Goal: Task Accomplishment & Management: Use online tool/utility

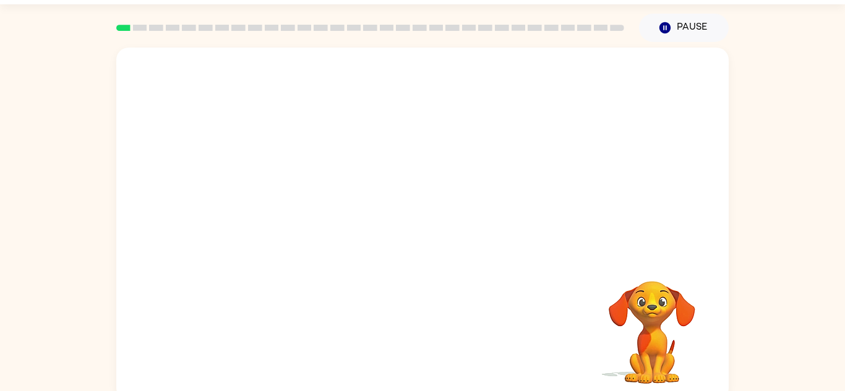
scroll to position [43, 0]
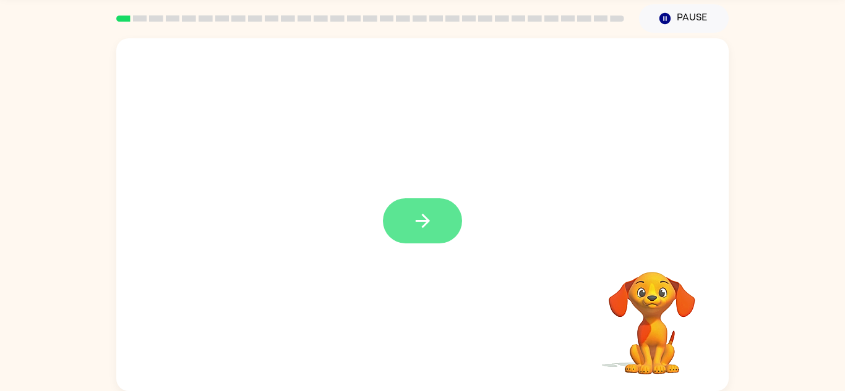
click at [429, 236] on button "button" at bounding box center [422, 220] width 79 height 45
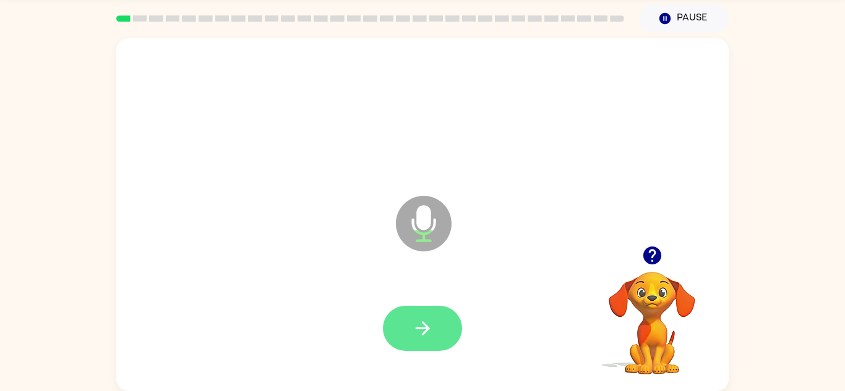
click at [447, 318] on button "button" at bounding box center [422, 328] width 79 height 45
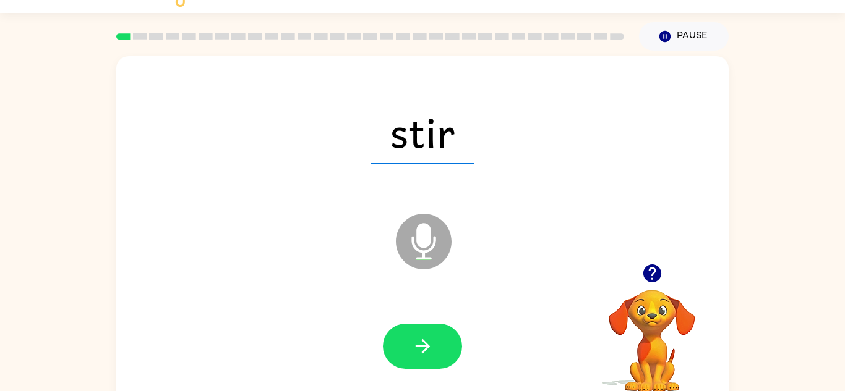
scroll to position [24, 0]
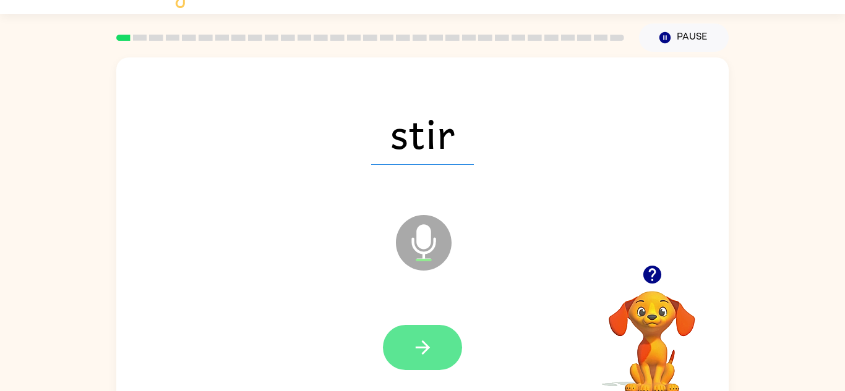
click at [428, 346] on icon "button" at bounding box center [423, 348] width 22 height 22
click at [436, 347] on button "button" at bounding box center [422, 347] width 79 height 45
click at [440, 338] on button "button" at bounding box center [422, 347] width 79 height 45
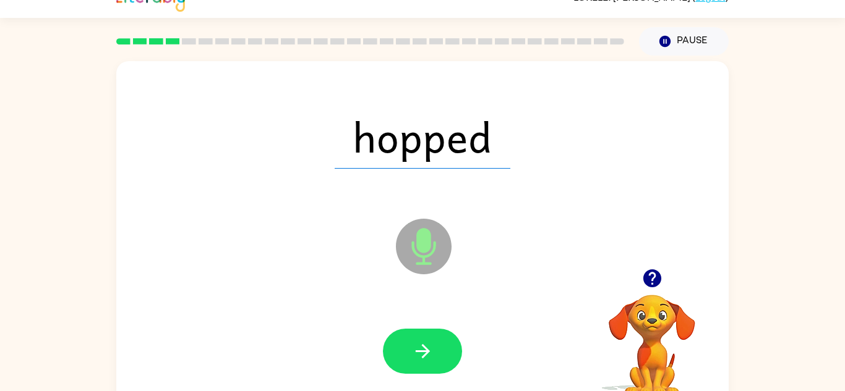
scroll to position [20, 0]
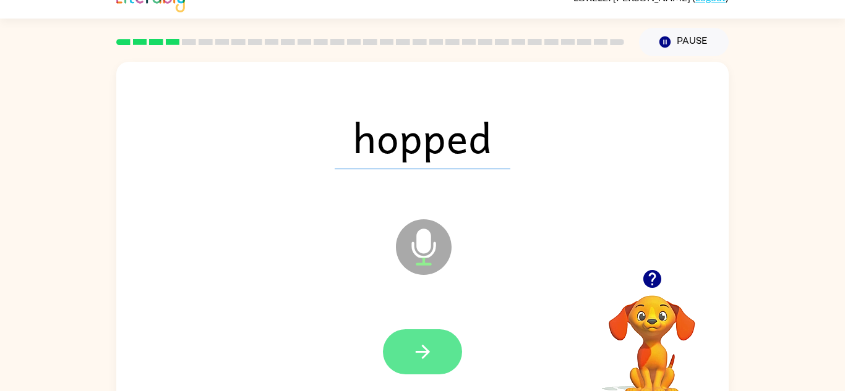
click at [440, 358] on button "button" at bounding box center [422, 352] width 79 height 45
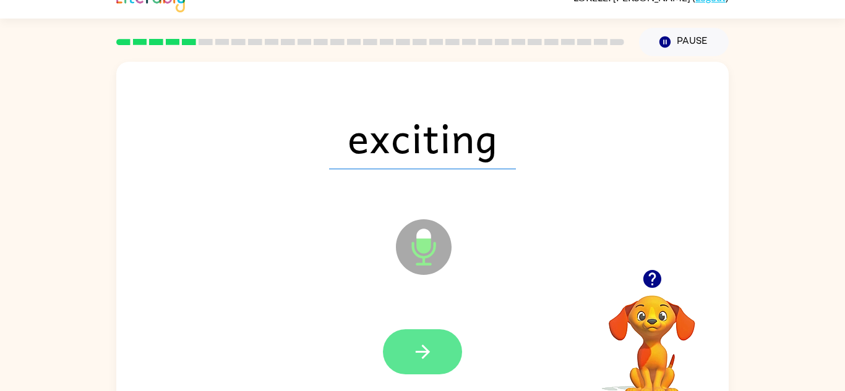
click at [430, 330] on button "button" at bounding box center [422, 352] width 79 height 45
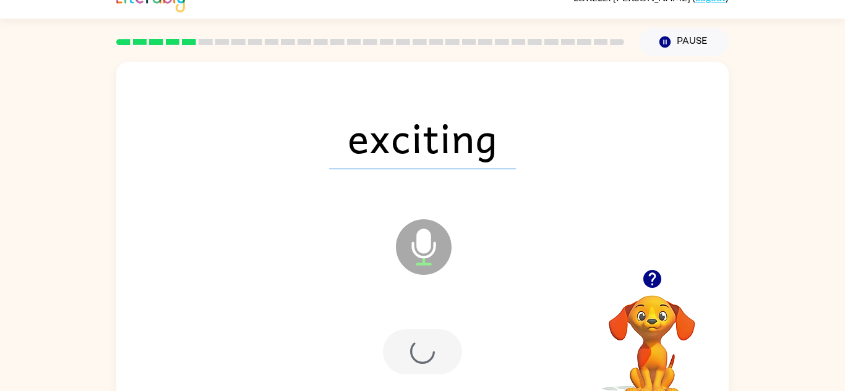
click at [430, 343] on div at bounding box center [422, 352] width 79 height 45
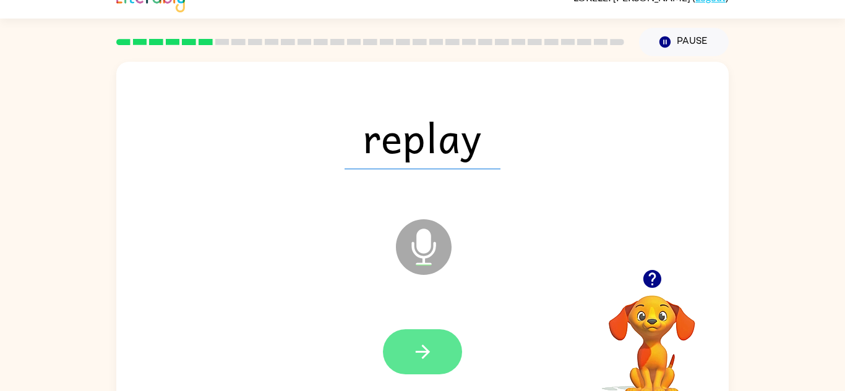
click at [437, 347] on button "button" at bounding box center [422, 352] width 79 height 45
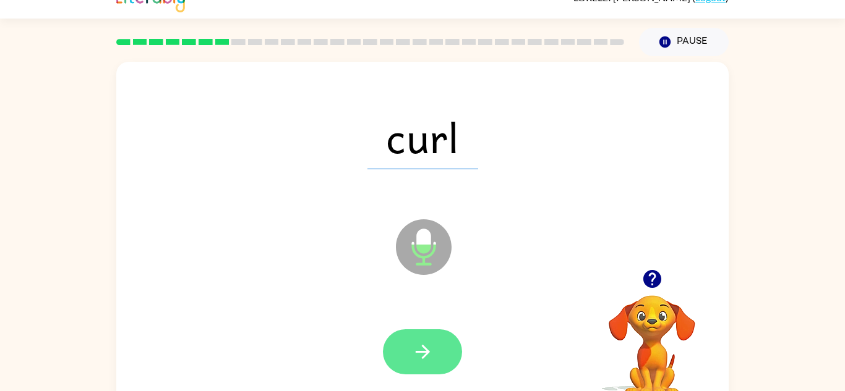
click at [408, 356] on button "button" at bounding box center [422, 352] width 79 height 45
click at [424, 346] on icon "button" at bounding box center [422, 352] width 14 height 14
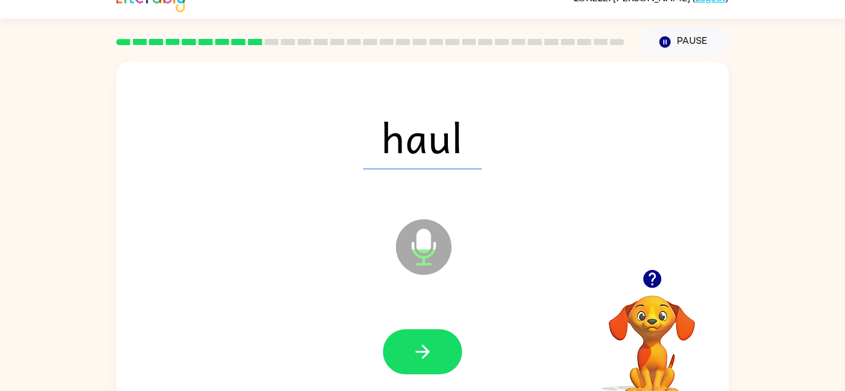
click at [424, 243] on icon "Microphone The Microphone is here when it is your turn to talk" at bounding box center [485, 262] width 185 height 93
click at [435, 352] on button "button" at bounding box center [422, 352] width 79 height 45
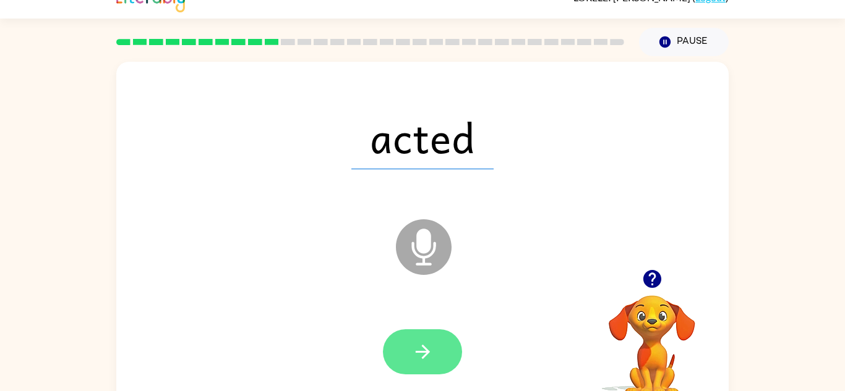
click at [437, 352] on button "button" at bounding box center [422, 352] width 79 height 45
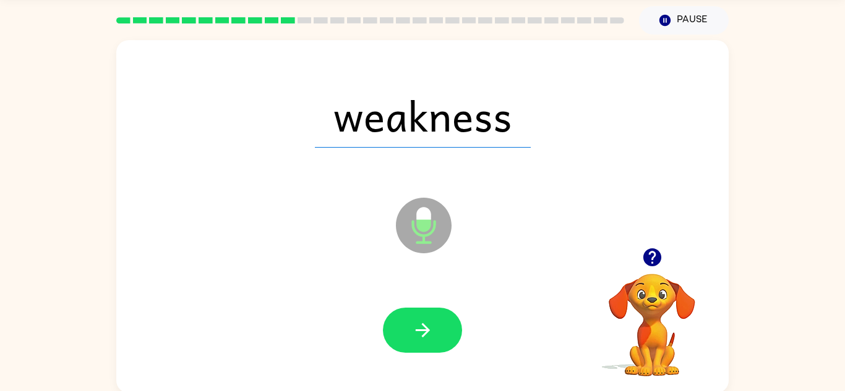
scroll to position [43, 0]
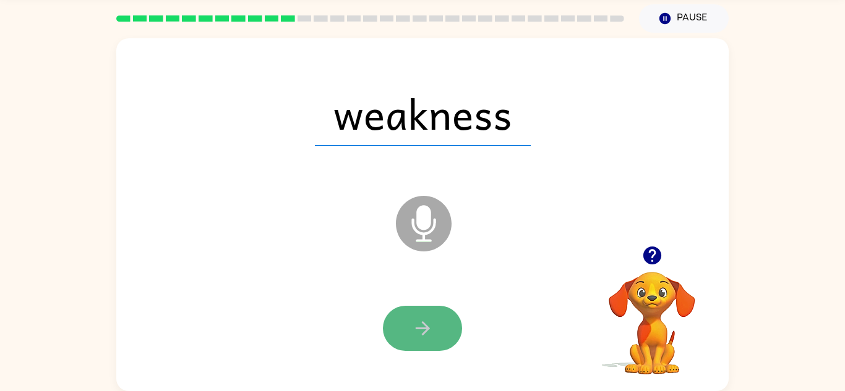
click at [424, 334] on icon "button" at bounding box center [422, 329] width 14 height 14
click at [430, 331] on div at bounding box center [422, 328] width 79 height 45
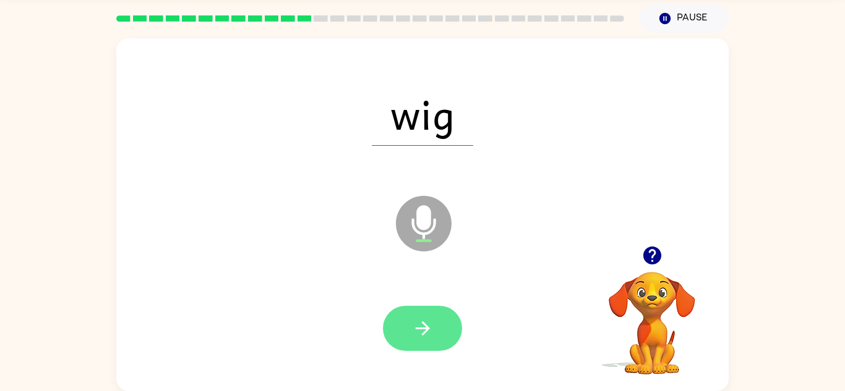
click at [427, 337] on icon "button" at bounding box center [423, 329] width 22 height 22
click at [417, 315] on button "button" at bounding box center [422, 328] width 79 height 45
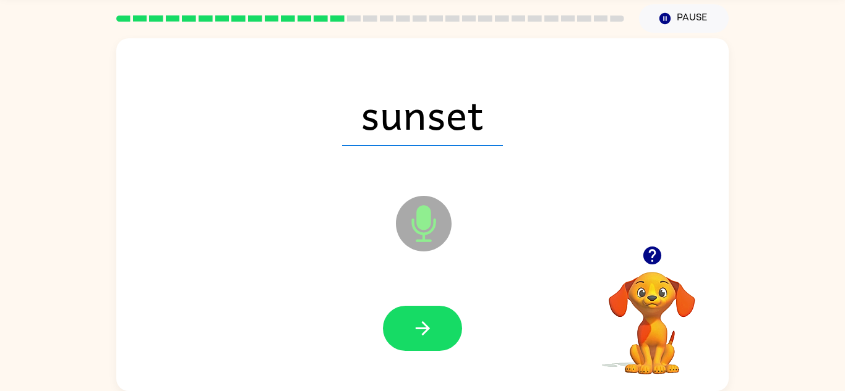
scroll to position [42, 0]
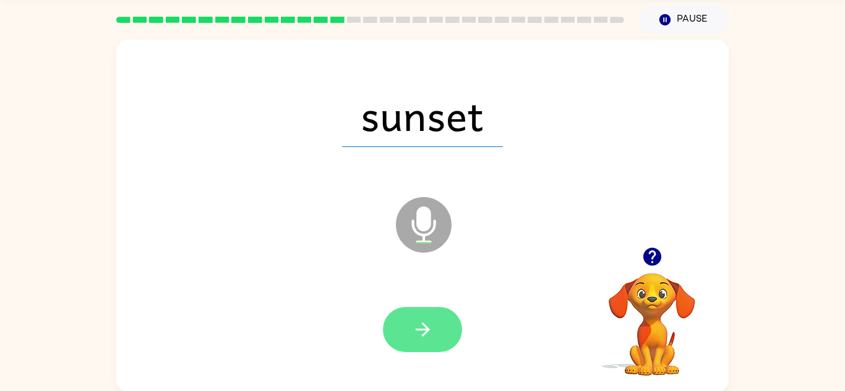
click at [438, 325] on button "button" at bounding box center [422, 329] width 79 height 45
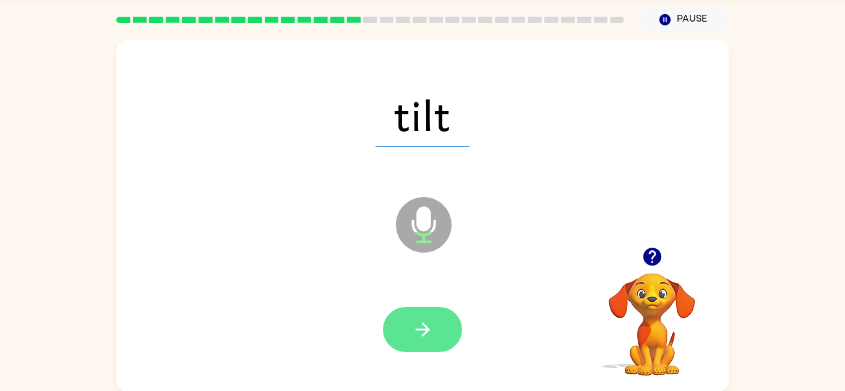
click at [428, 310] on button "button" at bounding box center [422, 329] width 79 height 45
click at [425, 319] on icon "button" at bounding box center [423, 330] width 22 height 22
click at [417, 332] on icon "button" at bounding box center [423, 330] width 22 height 22
click at [433, 341] on button "button" at bounding box center [422, 329] width 79 height 45
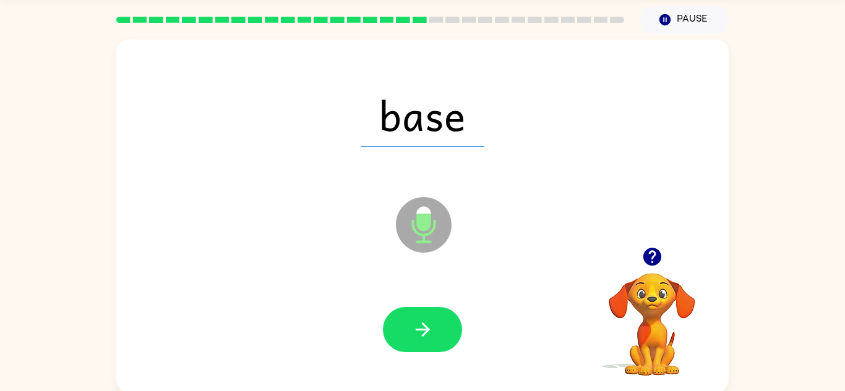
scroll to position [43, 0]
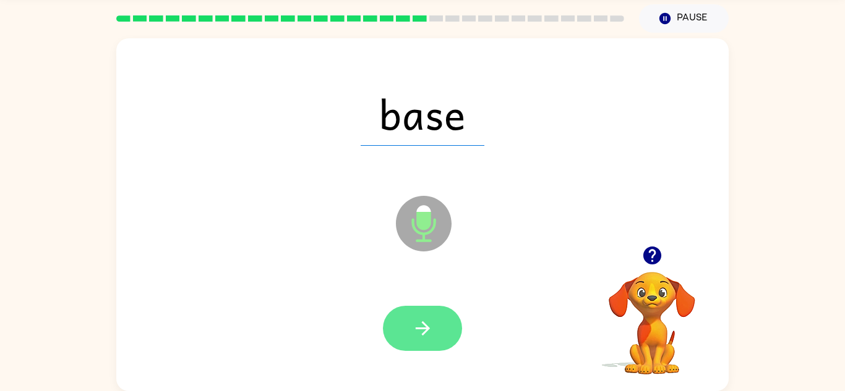
click at [417, 326] on icon "button" at bounding box center [423, 329] width 22 height 22
click at [424, 312] on button "button" at bounding box center [422, 328] width 79 height 45
click at [423, 337] on icon "button" at bounding box center [423, 329] width 22 height 22
click at [428, 328] on icon "button" at bounding box center [422, 329] width 14 height 14
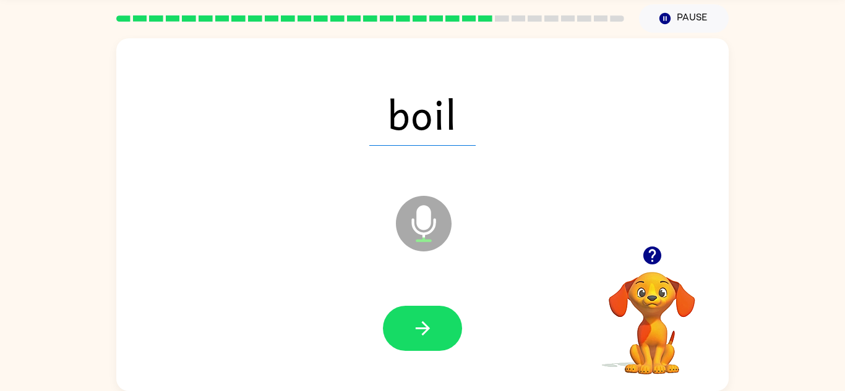
click at [469, 312] on div at bounding box center [422, 328] width 587 height 101
click at [438, 328] on button "button" at bounding box center [422, 328] width 79 height 45
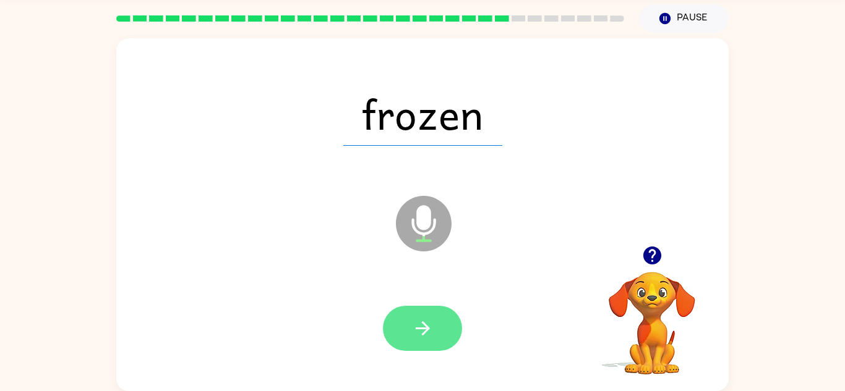
click at [438, 318] on button "button" at bounding box center [422, 328] width 79 height 45
click at [435, 332] on button "button" at bounding box center [422, 328] width 79 height 45
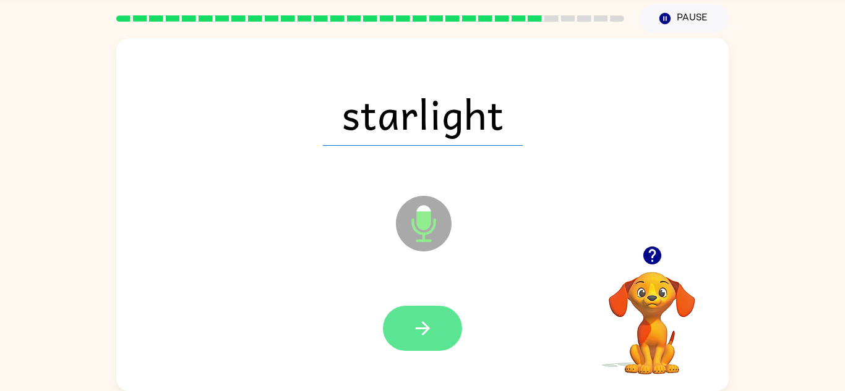
click at [435, 331] on button "button" at bounding box center [422, 328] width 79 height 45
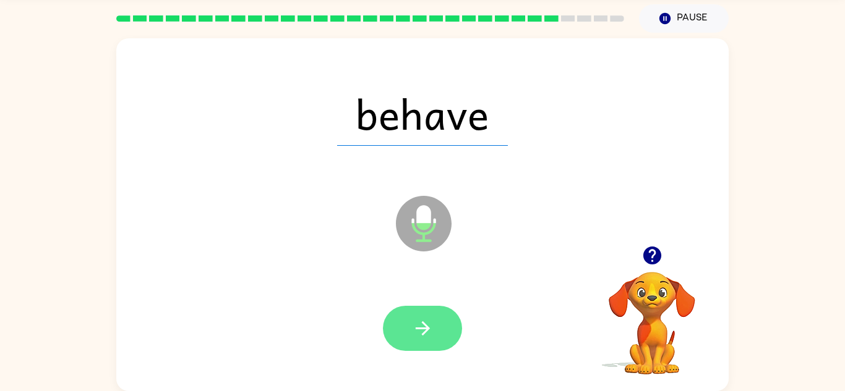
click at [428, 322] on icon "button" at bounding box center [423, 329] width 22 height 22
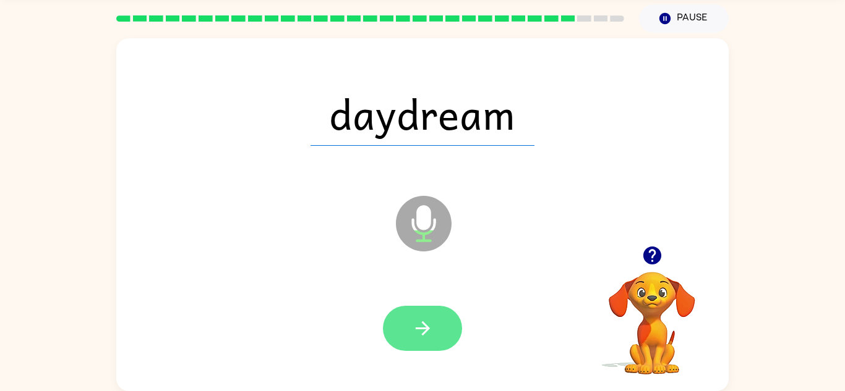
click at [441, 319] on button "button" at bounding box center [422, 328] width 79 height 45
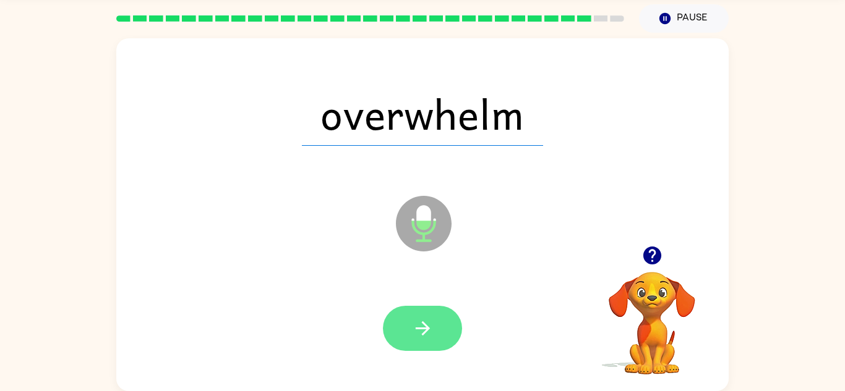
click at [440, 328] on button "button" at bounding box center [422, 328] width 79 height 45
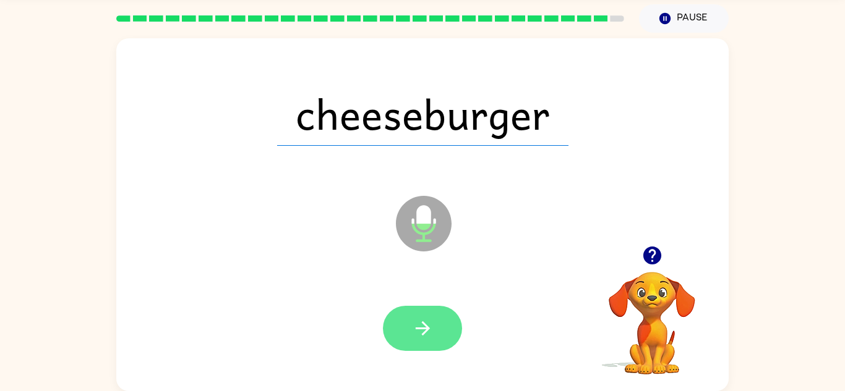
click at [436, 319] on button "button" at bounding box center [422, 328] width 79 height 45
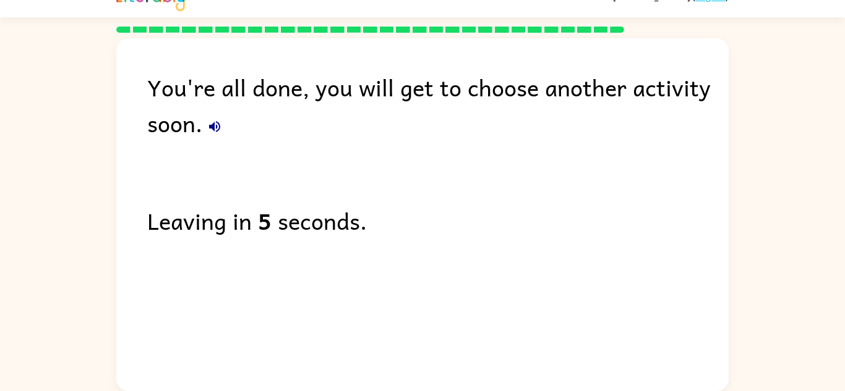
scroll to position [21, 0]
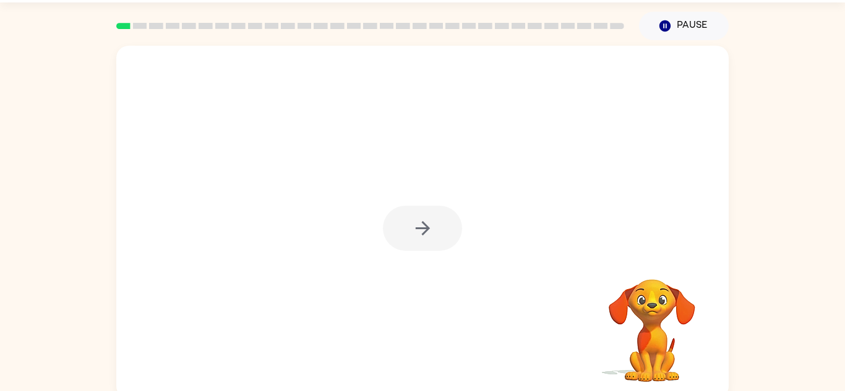
scroll to position [43, 0]
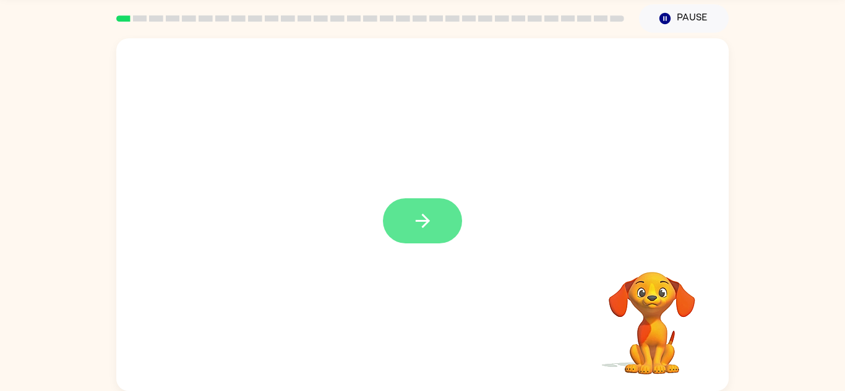
click at [436, 229] on button "button" at bounding box center [422, 220] width 79 height 45
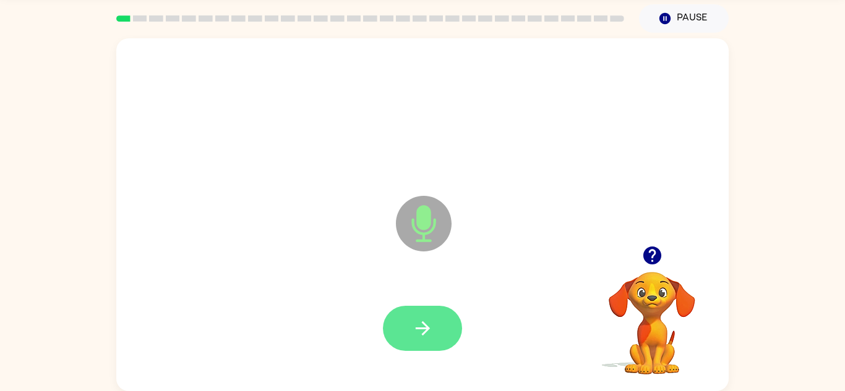
click at [425, 309] on button "button" at bounding box center [422, 328] width 79 height 45
click at [443, 337] on button "button" at bounding box center [422, 328] width 79 height 45
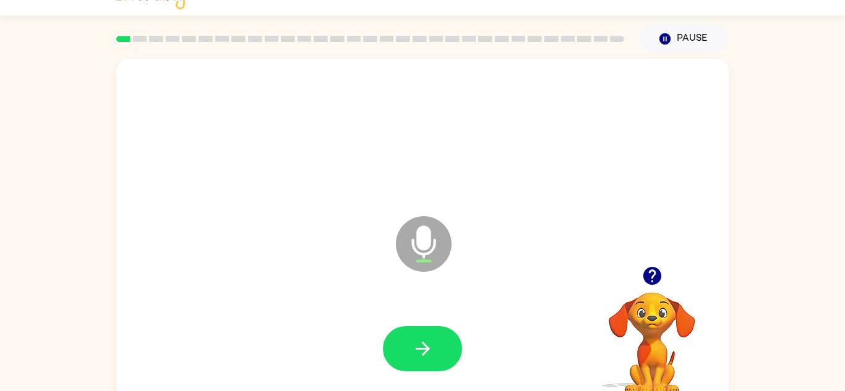
scroll to position [15, 0]
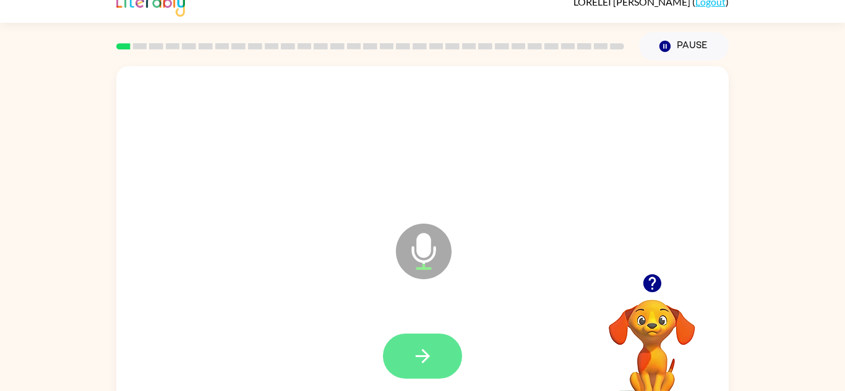
click at [427, 360] on icon "button" at bounding box center [423, 357] width 22 height 22
click at [433, 347] on icon "button" at bounding box center [423, 357] width 22 height 22
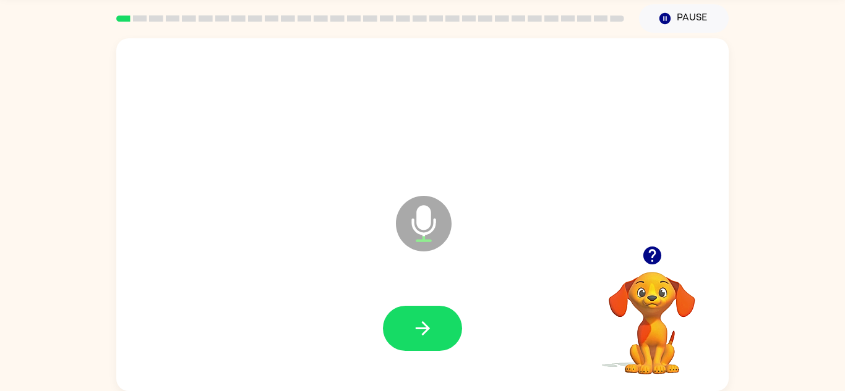
scroll to position [42, 0]
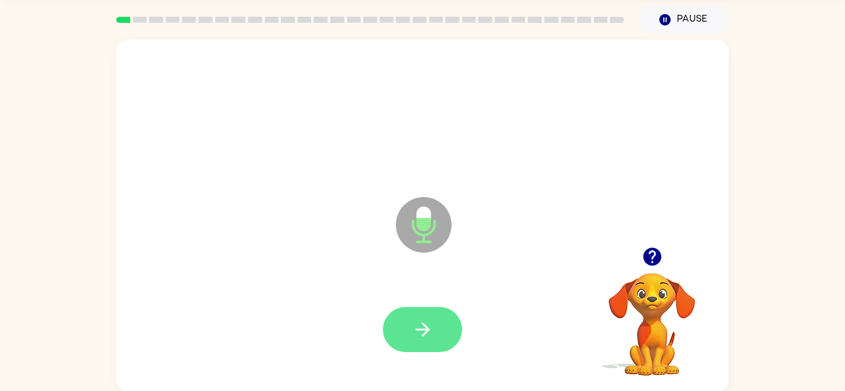
click at [432, 345] on button "button" at bounding box center [422, 329] width 79 height 45
click at [452, 325] on button "button" at bounding box center [422, 329] width 79 height 45
click at [424, 327] on icon "button" at bounding box center [423, 330] width 22 height 22
click at [430, 331] on icon "button" at bounding box center [423, 330] width 22 height 22
click at [423, 328] on icon "button" at bounding box center [423, 330] width 22 height 22
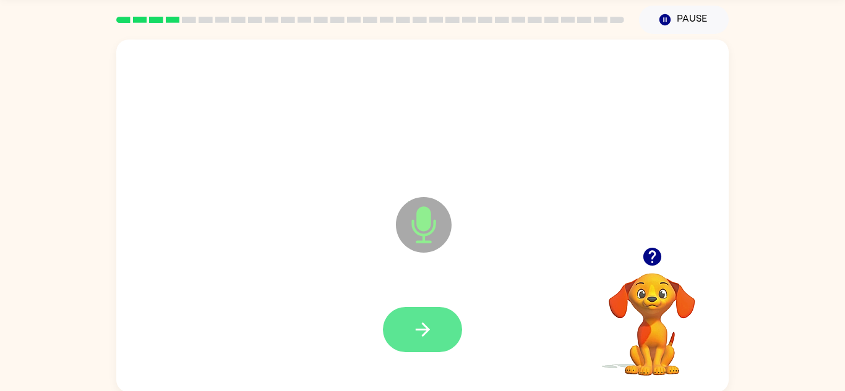
click at [426, 338] on icon "button" at bounding box center [423, 330] width 22 height 22
click at [431, 325] on icon "button" at bounding box center [423, 330] width 22 height 22
click at [404, 346] on button "button" at bounding box center [422, 329] width 79 height 45
click at [425, 319] on icon "button" at bounding box center [423, 330] width 22 height 22
click at [422, 334] on icon "button" at bounding box center [423, 330] width 22 height 22
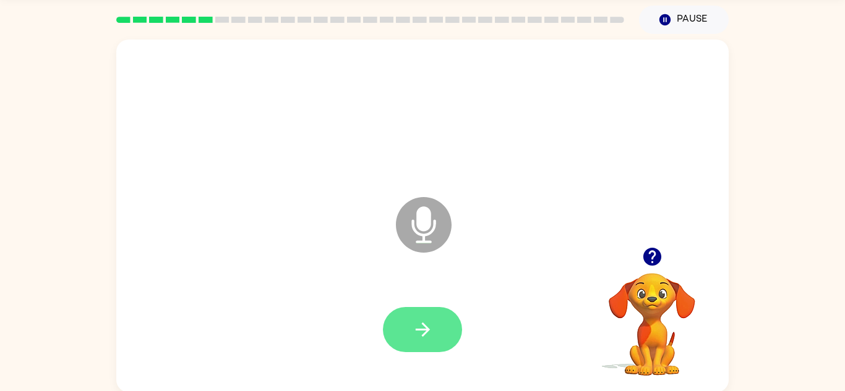
click at [425, 338] on icon "button" at bounding box center [423, 330] width 22 height 22
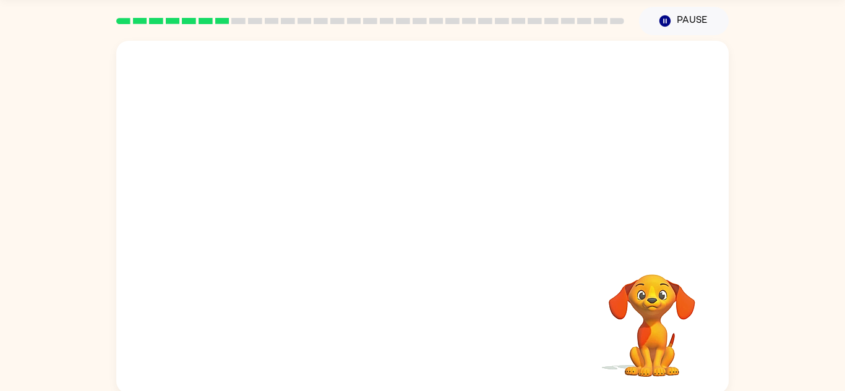
scroll to position [43, 0]
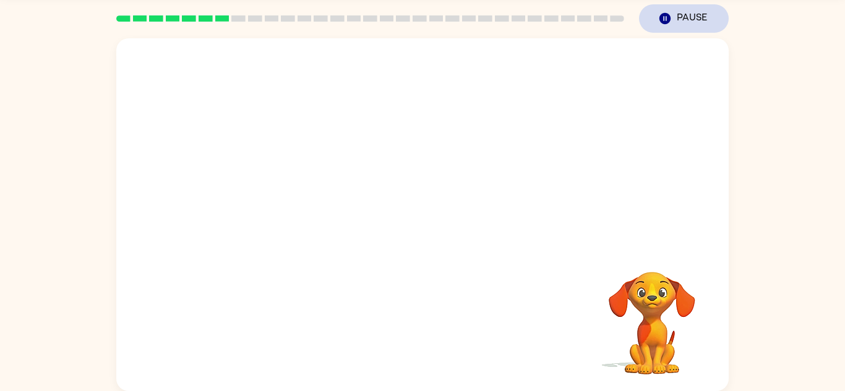
click at [655, 30] on button "Pause Pause" at bounding box center [684, 18] width 90 height 28
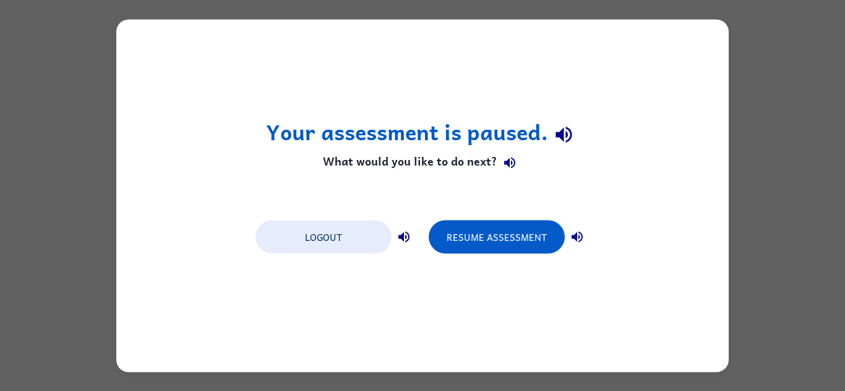
scroll to position [0, 0]
click at [678, 17] on div "Your assessment is paused. What would you like to do next? Logout Resume Assess…" at bounding box center [422, 195] width 845 height 391
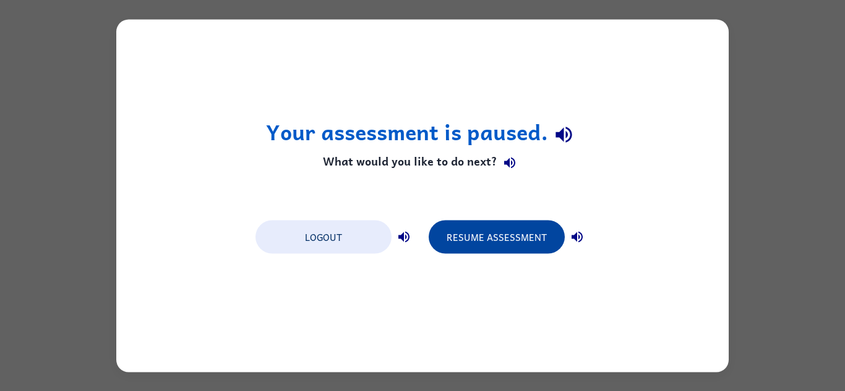
click at [512, 235] on button "Resume Assessment" at bounding box center [496, 236] width 136 height 33
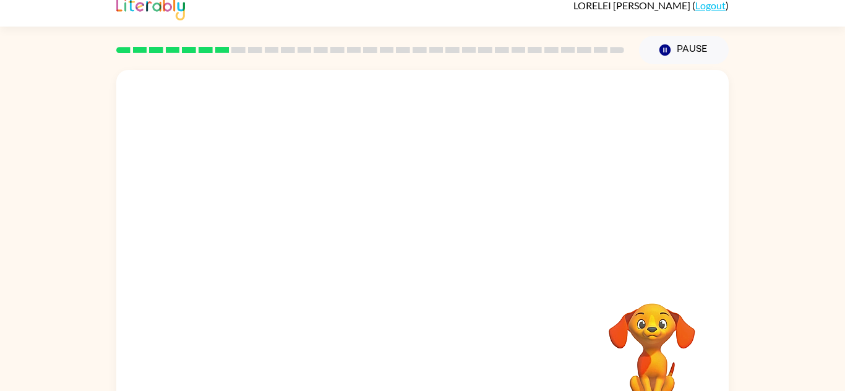
scroll to position [43, 0]
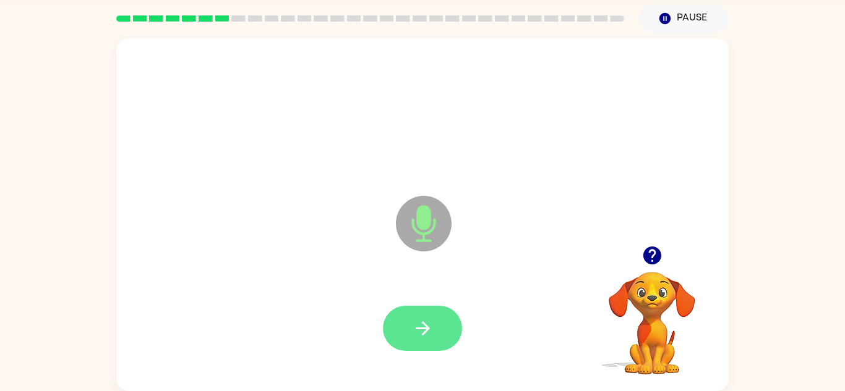
click at [425, 312] on button "button" at bounding box center [422, 328] width 79 height 45
click at [430, 307] on button "button" at bounding box center [422, 328] width 79 height 45
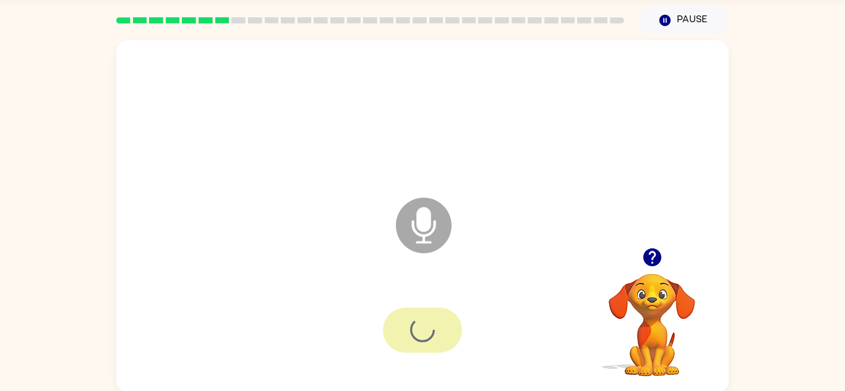
scroll to position [40, 0]
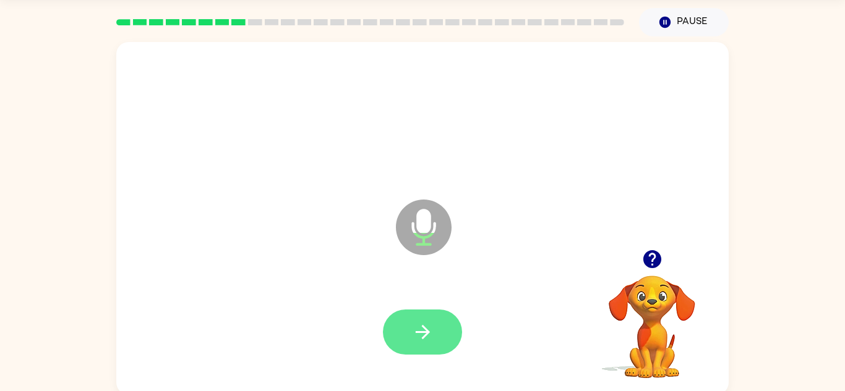
click at [441, 311] on button "button" at bounding box center [422, 332] width 79 height 45
click at [445, 336] on button "button" at bounding box center [422, 332] width 79 height 45
click at [439, 328] on button "button" at bounding box center [422, 332] width 79 height 45
click at [428, 328] on icon "button" at bounding box center [423, 333] width 22 height 22
click at [439, 313] on button "button" at bounding box center [422, 332] width 79 height 45
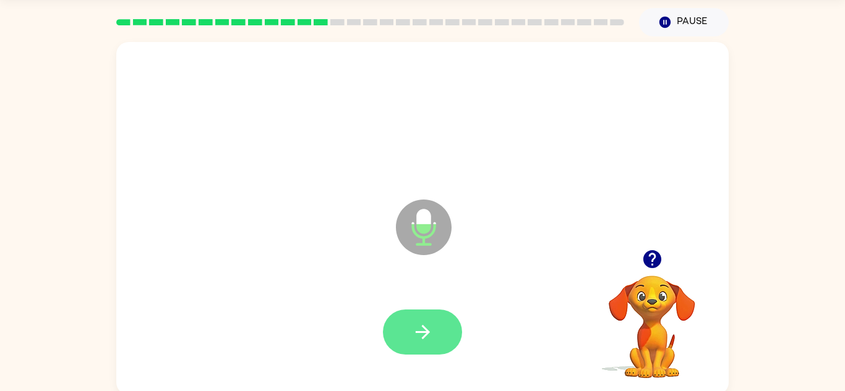
click at [393, 320] on button "button" at bounding box center [422, 332] width 79 height 45
click at [437, 344] on button "button" at bounding box center [422, 332] width 79 height 45
click at [438, 338] on button "button" at bounding box center [422, 332] width 79 height 45
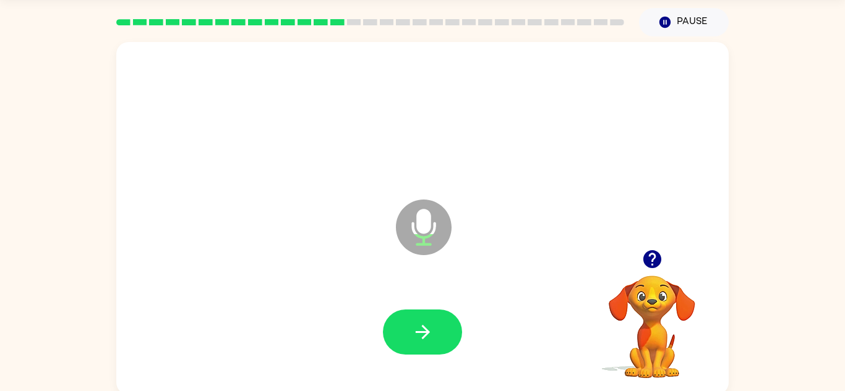
scroll to position [43, 0]
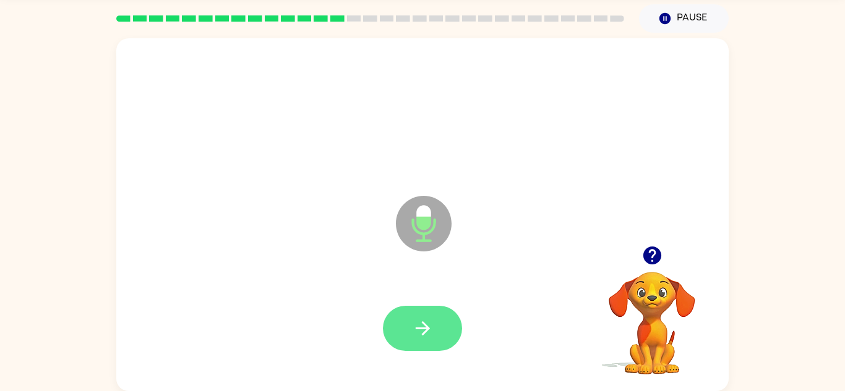
click at [451, 316] on button "button" at bounding box center [422, 328] width 79 height 45
click at [448, 321] on button "button" at bounding box center [422, 328] width 79 height 45
click at [440, 331] on button "button" at bounding box center [422, 328] width 79 height 45
click at [433, 337] on icon "button" at bounding box center [423, 329] width 22 height 22
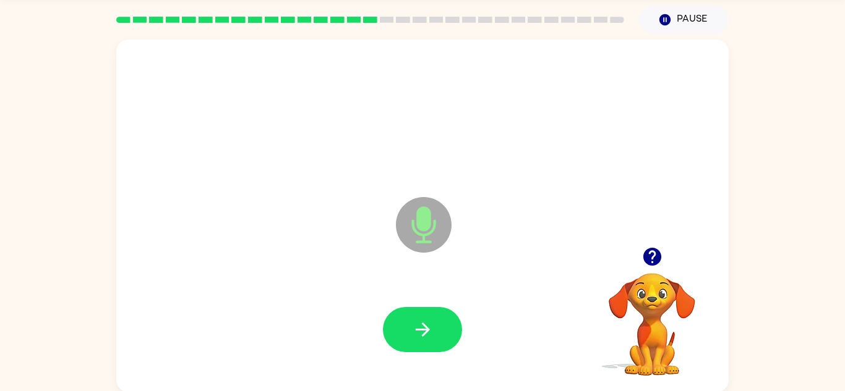
scroll to position [39, 0]
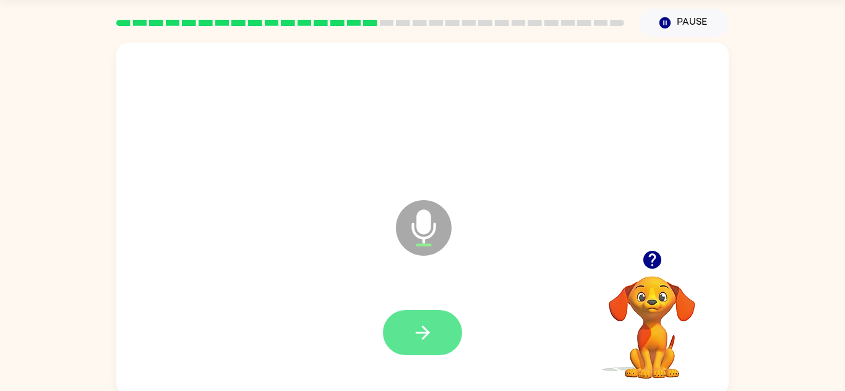
click at [430, 333] on icon "button" at bounding box center [423, 333] width 22 height 22
click at [436, 324] on button "button" at bounding box center [422, 332] width 79 height 45
click at [427, 336] on icon "button" at bounding box center [423, 333] width 22 height 22
click at [420, 338] on icon "button" at bounding box center [423, 333] width 22 height 22
click at [427, 337] on icon "button" at bounding box center [423, 333] width 22 height 22
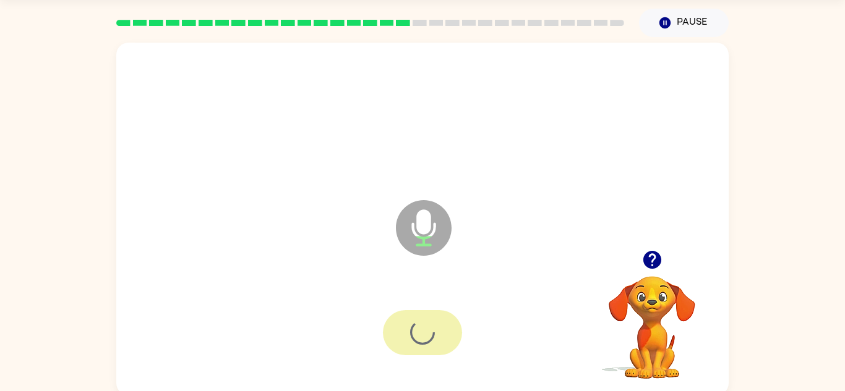
click at [413, 335] on div at bounding box center [422, 332] width 79 height 45
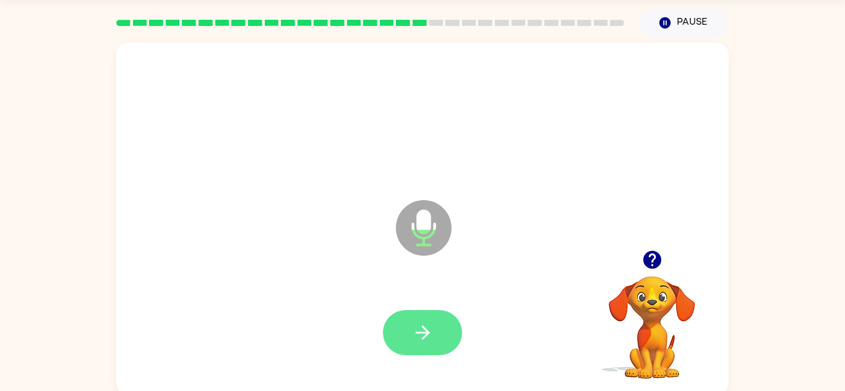
click at [435, 313] on button "button" at bounding box center [422, 332] width 79 height 45
click at [434, 338] on button "button" at bounding box center [422, 332] width 79 height 45
click at [466, 304] on div at bounding box center [422, 333] width 587 height 101
click at [436, 336] on button "button" at bounding box center [422, 332] width 79 height 45
click at [445, 319] on button "button" at bounding box center [422, 332] width 79 height 45
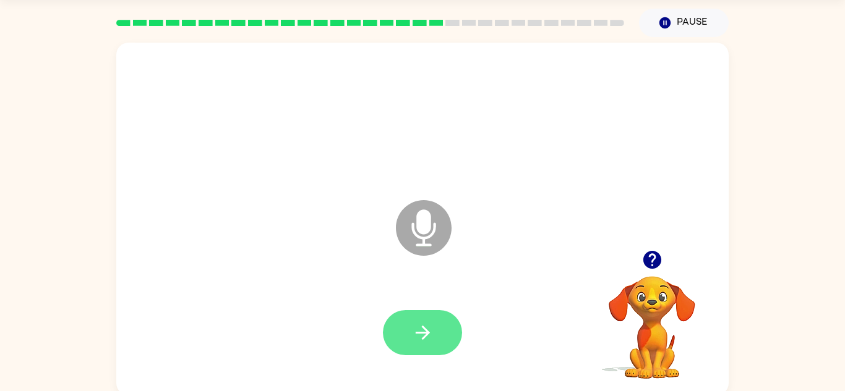
click at [420, 331] on icon "button" at bounding box center [423, 333] width 22 height 22
click at [408, 332] on button "button" at bounding box center [422, 332] width 79 height 45
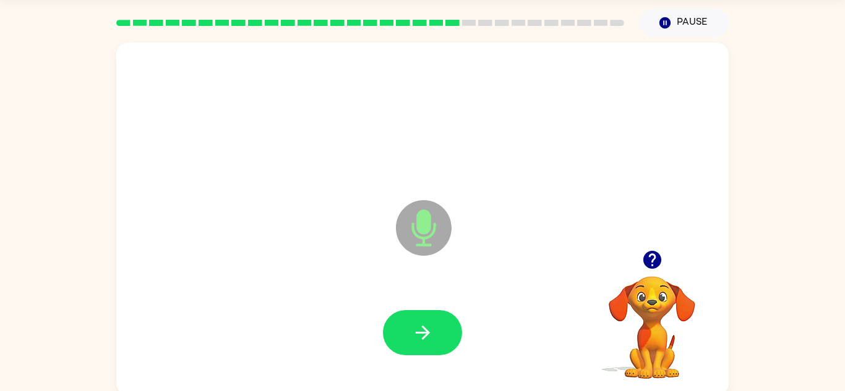
scroll to position [40, 0]
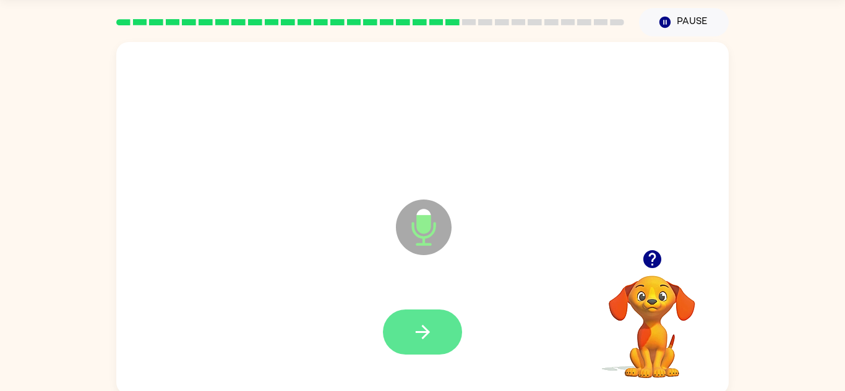
click at [442, 326] on button "button" at bounding box center [422, 332] width 79 height 45
click at [461, 339] on button "button" at bounding box center [422, 332] width 79 height 45
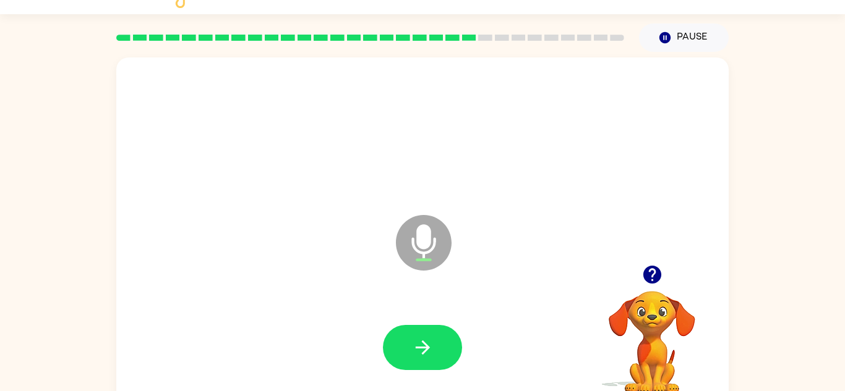
scroll to position [15, 0]
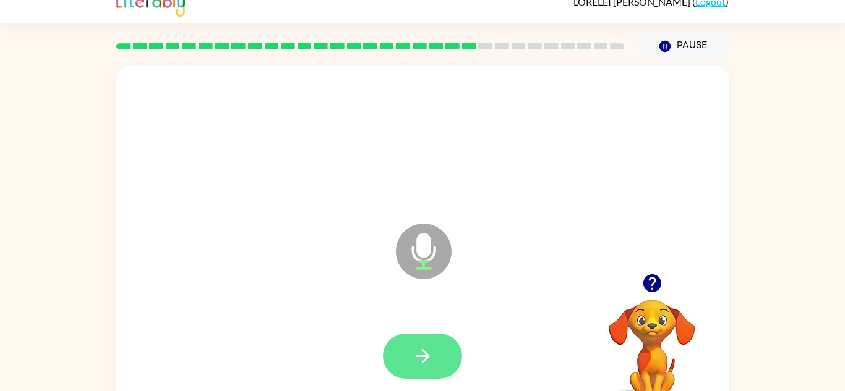
click at [446, 361] on button "button" at bounding box center [422, 356] width 79 height 45
click at [474, 338] on div at bounding box center [422, 356] width 587 height 101
click at [444, 341] on button "button" at bounding box center [422, 356] width 79 height 45
click at [442, 357] on button "button" at bounding box center [422, 356] width 79 height 45
click at [433, 367] on button "button" at bounding box center [422, 356] width 79 height 45
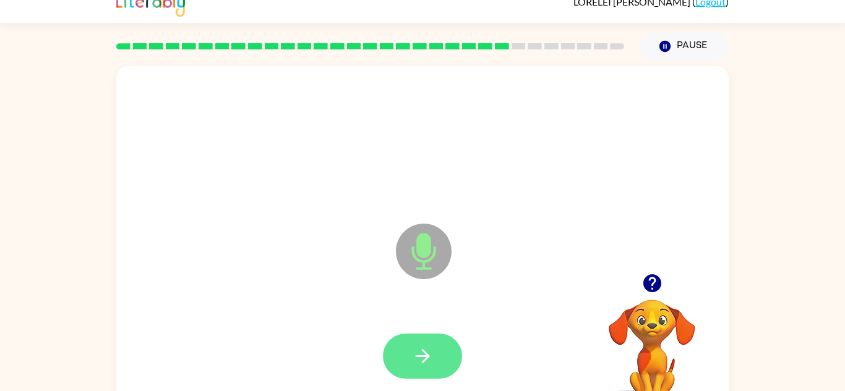
click at [429, 361] on icon "button" at bounding box center [423, 357] width 22 height 22
click at [431, 350] on icon "button" at bounding box center [423, 357] width 22 height 22
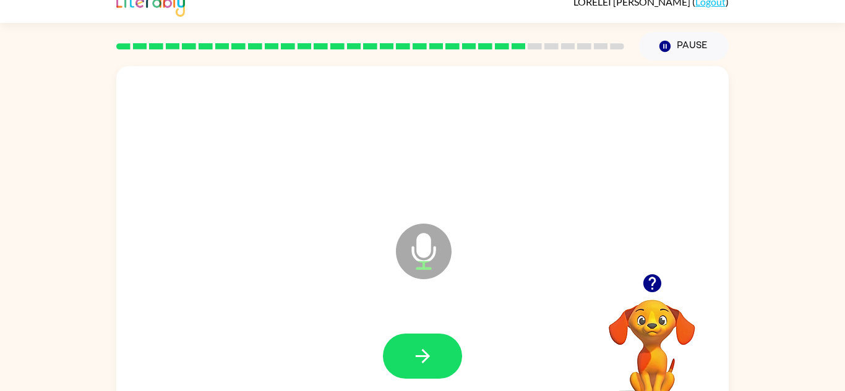
scroll to position [0, 0]
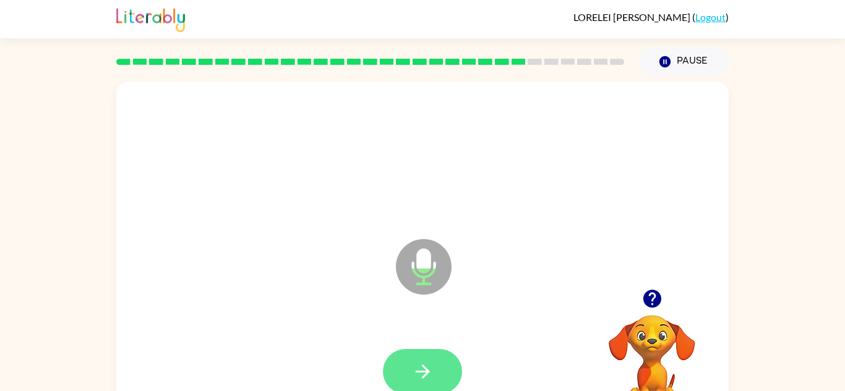
click at [429, 359] on button "button" at bounding box center [422, 371] width 79 height 45
click at [402, 377] on button "button" at bounding box center [422, 371] width 79 height 45
click at [424, 380] on icon "button" at bounding box center [423, 372] width 22 height 22
click at [432, 364] on div at bounding box center [422, 371] width 79 height 45
click at [440, 357] on button "button" at bounding box center [422, 371] width 79 height 45
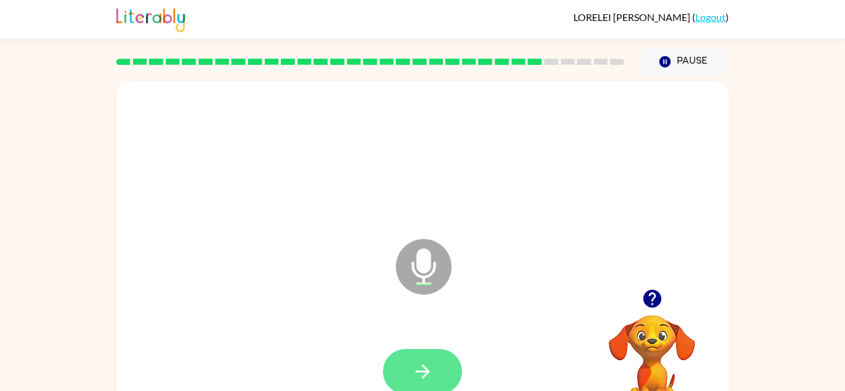
click at [447, 371] on button "button" at bounding box center [422, 371] width 79 height 45
click at [424, 376] on icon "button" at bounding box center [422, 372] width 14 height 14
click at [445, 372] on button "button" at bounding box center [422, 371] width 79 height 45
click at [449, 373] on button "button" at bounding box center [422, 371] width 79 height 45
click at [447, 360] on button "button" at bounding box center [422, 371] width 79 height 45
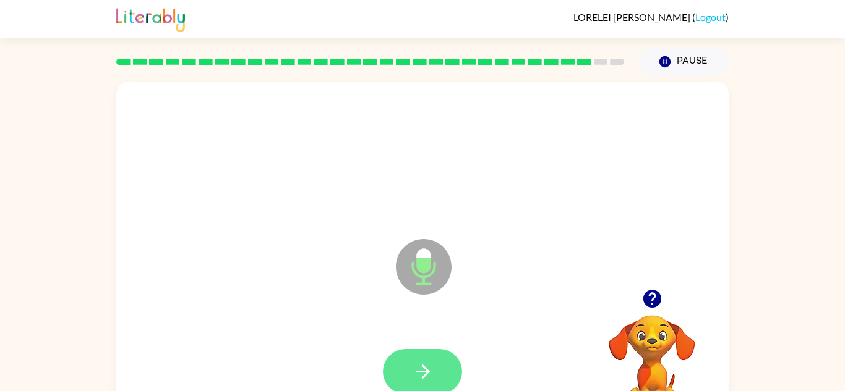
click at [430, 364] on icon "button" at bounding box center [423, 372] width 22 height 22
click at [436, 370] on button "button" at bounding box center [422, 371] width 79 height 45
click at [423, 368] on icon "button" at bounding box center [423, 372] width 22 height 22
click at [416, 369] on icon "button" at bounding box center [423, 372] width 22 height 22
